Goal: Task Accomplishment & Management: Complete application form

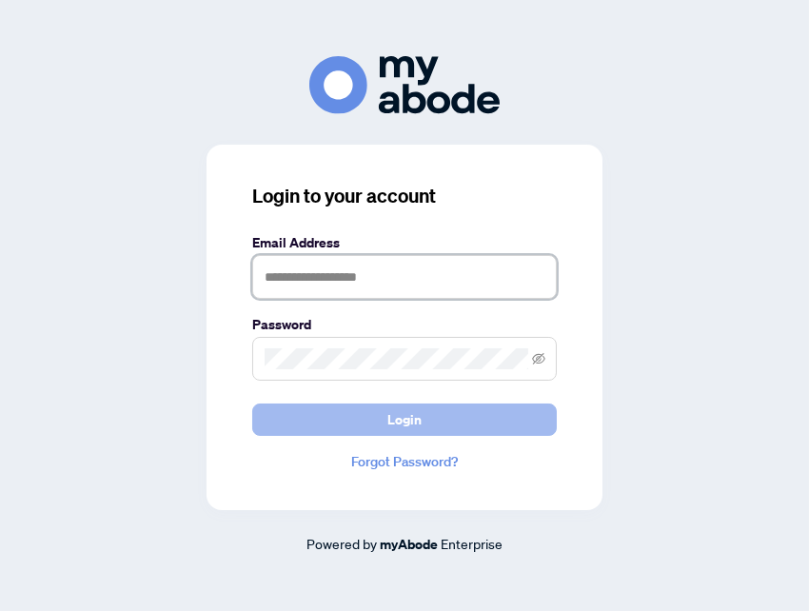
type input "**********"
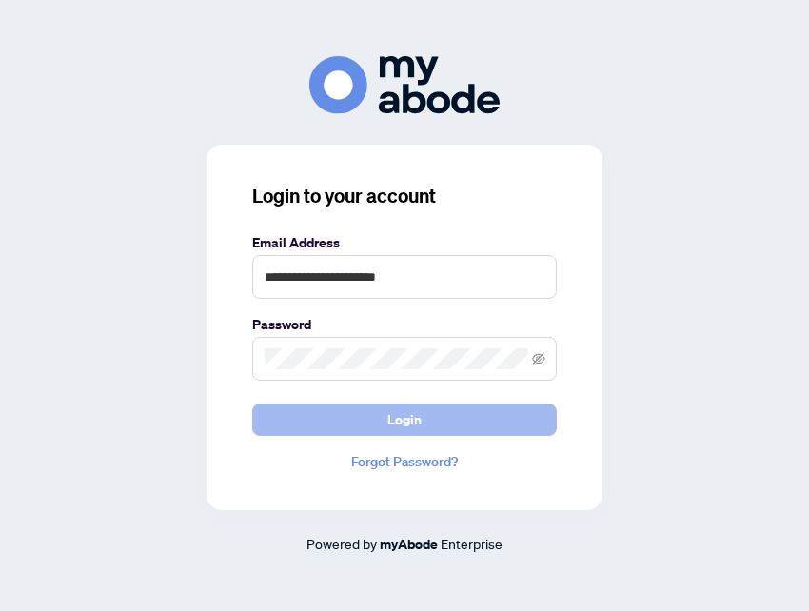
click at [403, 420] on span "Login" at bounding box center [404, 419] width 34 height 30
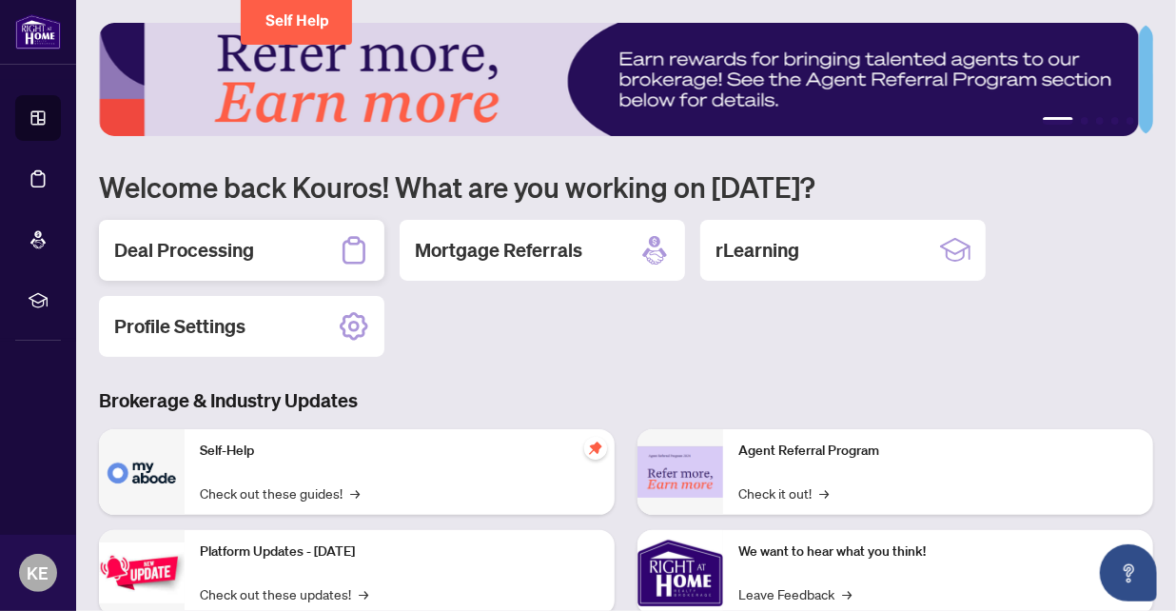
click at [182, 251] on h2 "Deal Processing" at bounding box center [184, 250] width 140 height 27
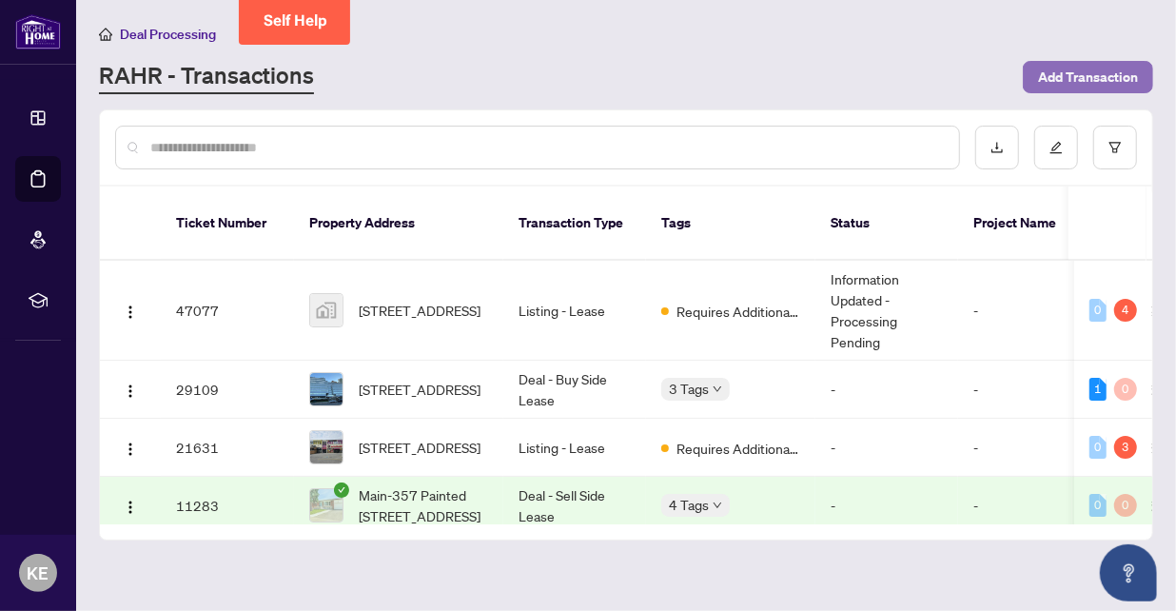
click at [808, 75] on span "Add Transaction" at bounding box center [1088, 77] width 100 height 30
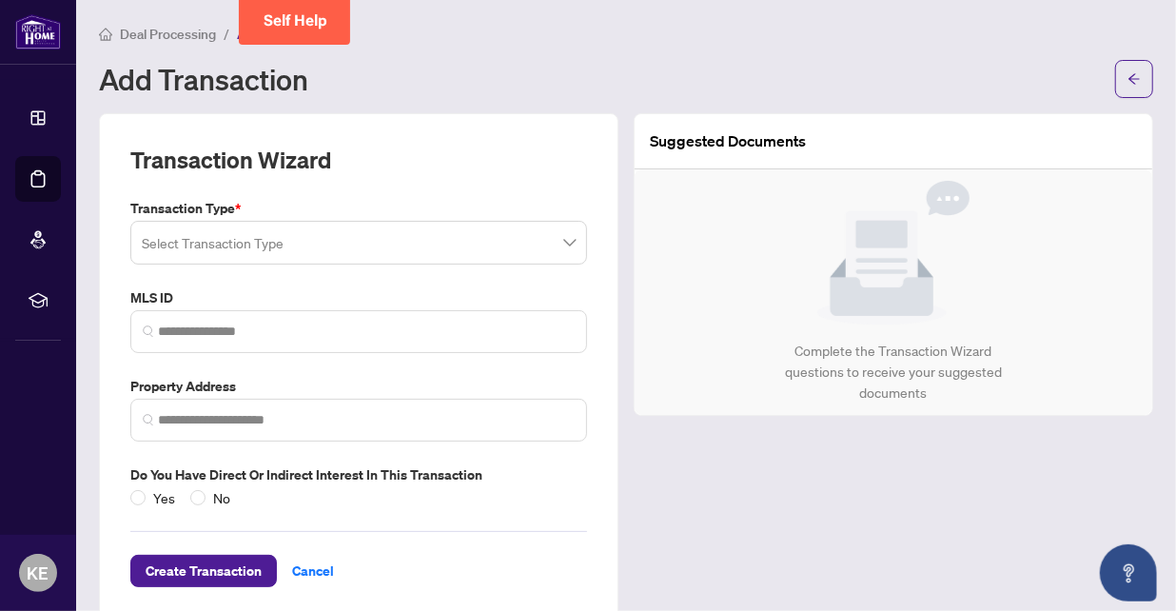
click at [310, 229] on input "search" at bounding box center [350, 246] width 417 height 42
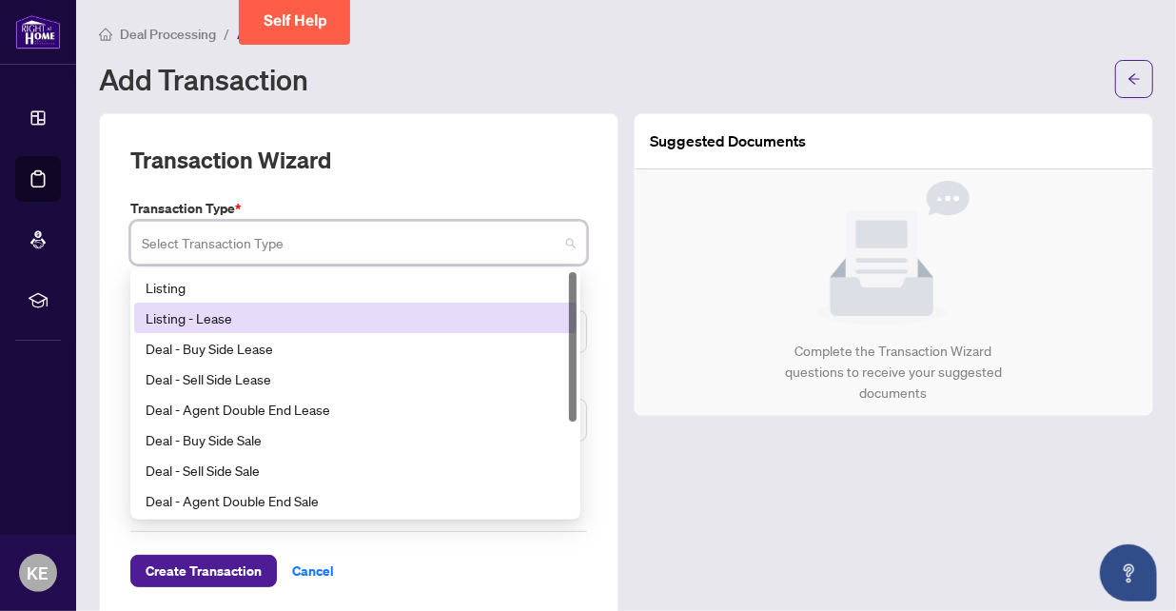
click at [208, 312] on div "Listing - Lease" at bounding box center [356, 317] width 420 height 21
